Goal: Navigation & Orientation: Go to known website

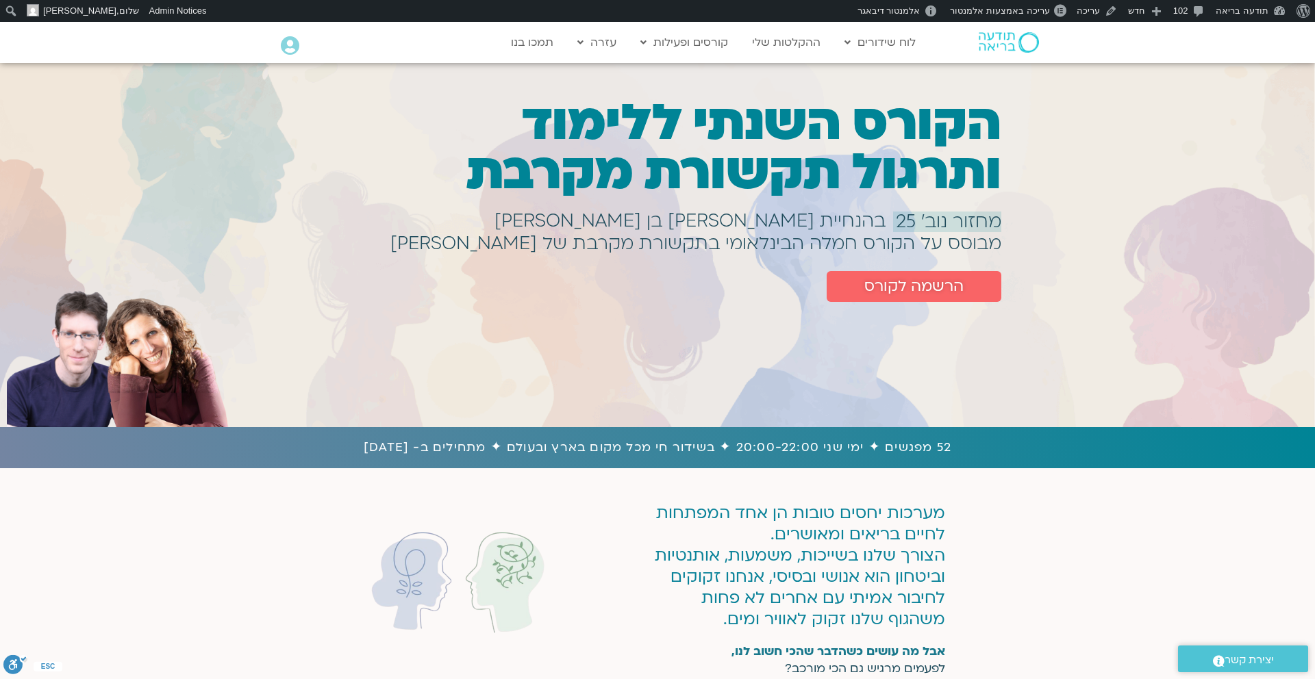
click at [1003, 38] on img at bounding box center [1009, 42] width 60 height 21
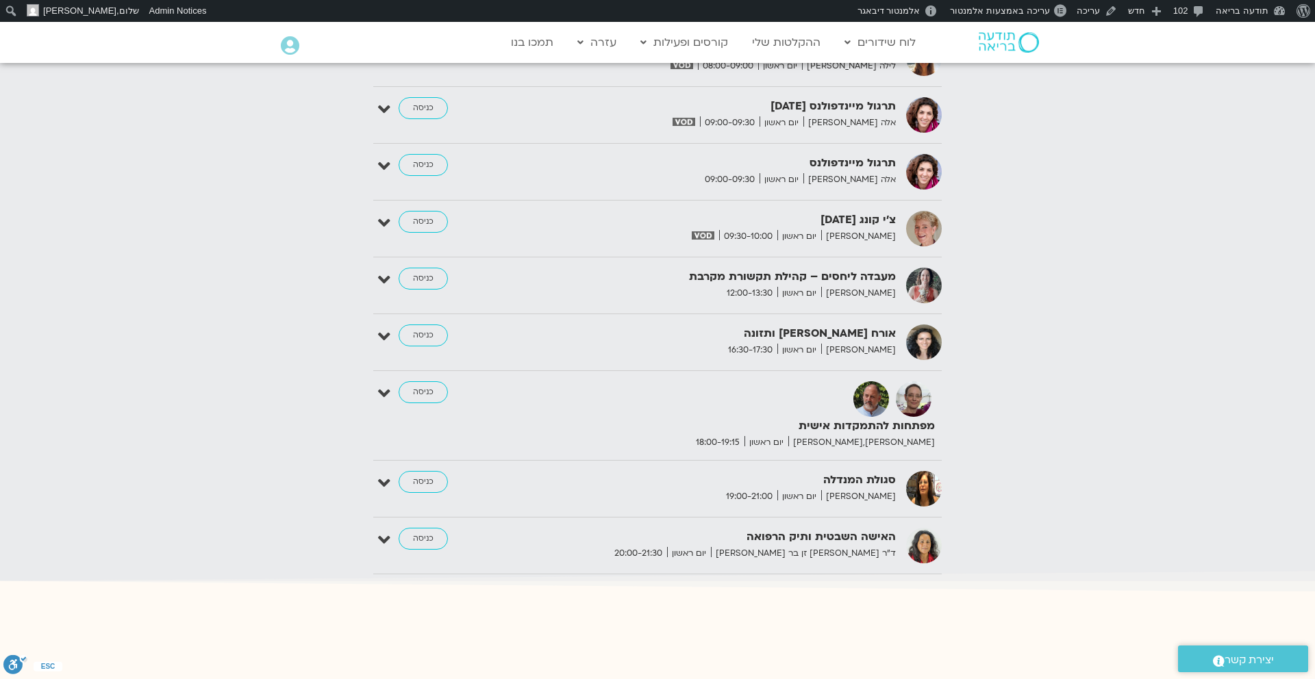
scroll to position [1921, 0]
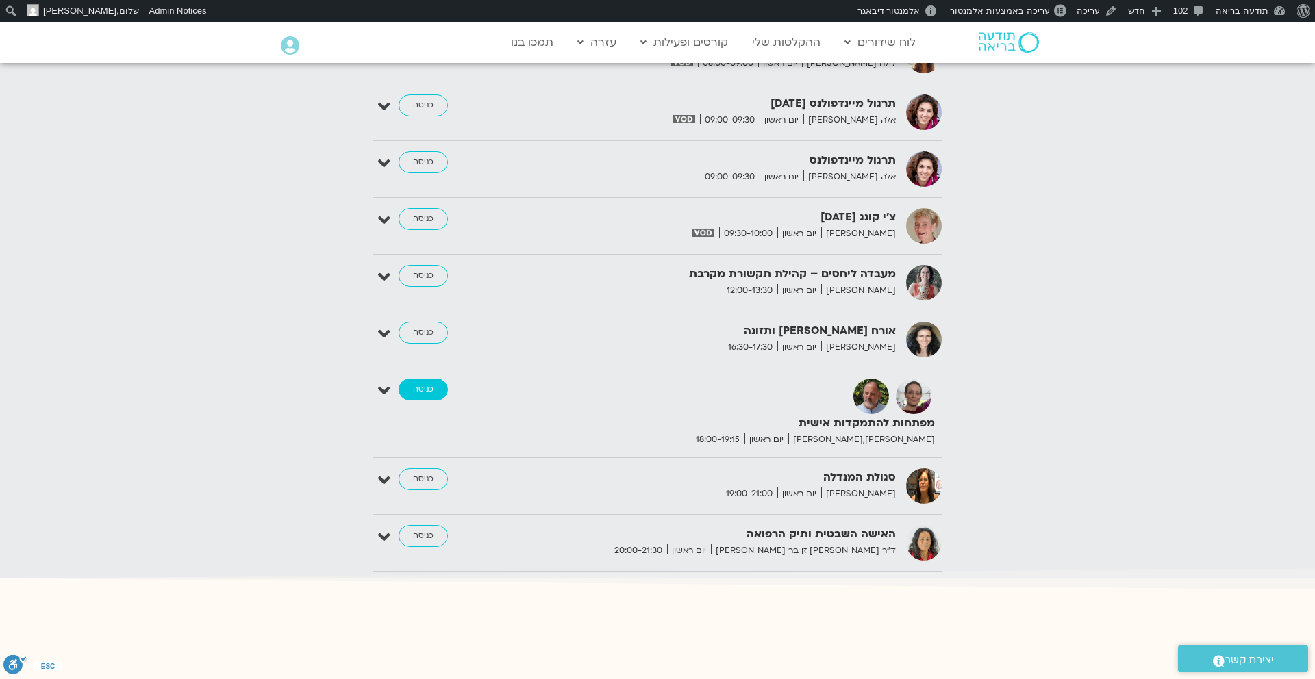
click at [427, 379] on link "כניסה" at bounding box center [423, 390] width 49 height 22
